Goal: Check status: Check status

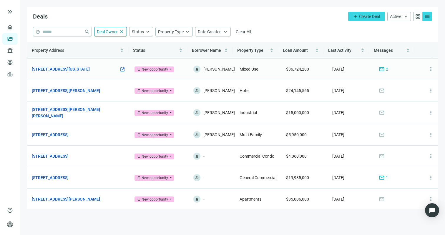
click at [81, 72] on link "[STREET_ADDRESS][US_STATE]" at bounding box center [61, 69] width 58 height 6
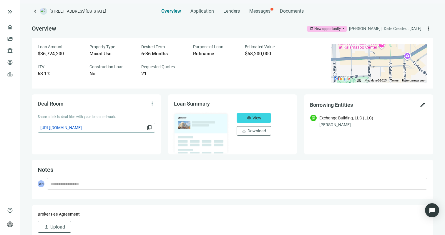
click at [276, 16] on div "keyboard_arrow_left [STREET_ADDRESS][US_STATE] Overview Application Lenders Mes…" at bounding box center [232, 120] width 425 height 232
click at [258, 10] on span "Messages" at bounding box center [259, 11] width 21 height 6
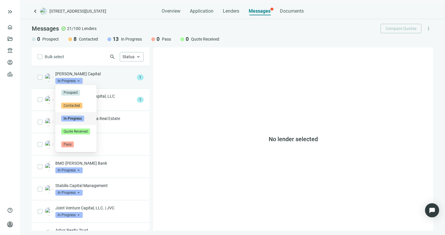
click at [75, 82] on span "In Progress" at bounding box center [68, 81] width 27 height 6
click at [109, 75] on p "[PERSON_NAME] Capital" at bounding box center [94, 74] width 79 height 6
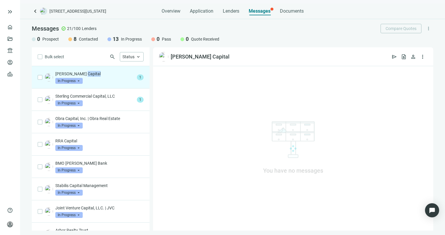
click at [109, 75] on p "[PERSON_NAME] Capital" at bounding box center [94, 74] width 79 height 6
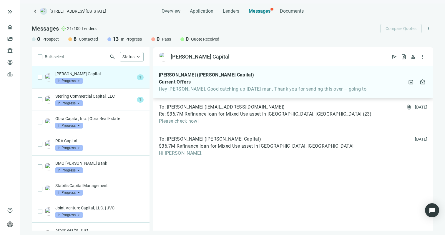
click at [200, 83] on div "Current Offers" at bounding box center [262, 82] width 207 height 6
